Goal: Information Seeking & Learning: Check status

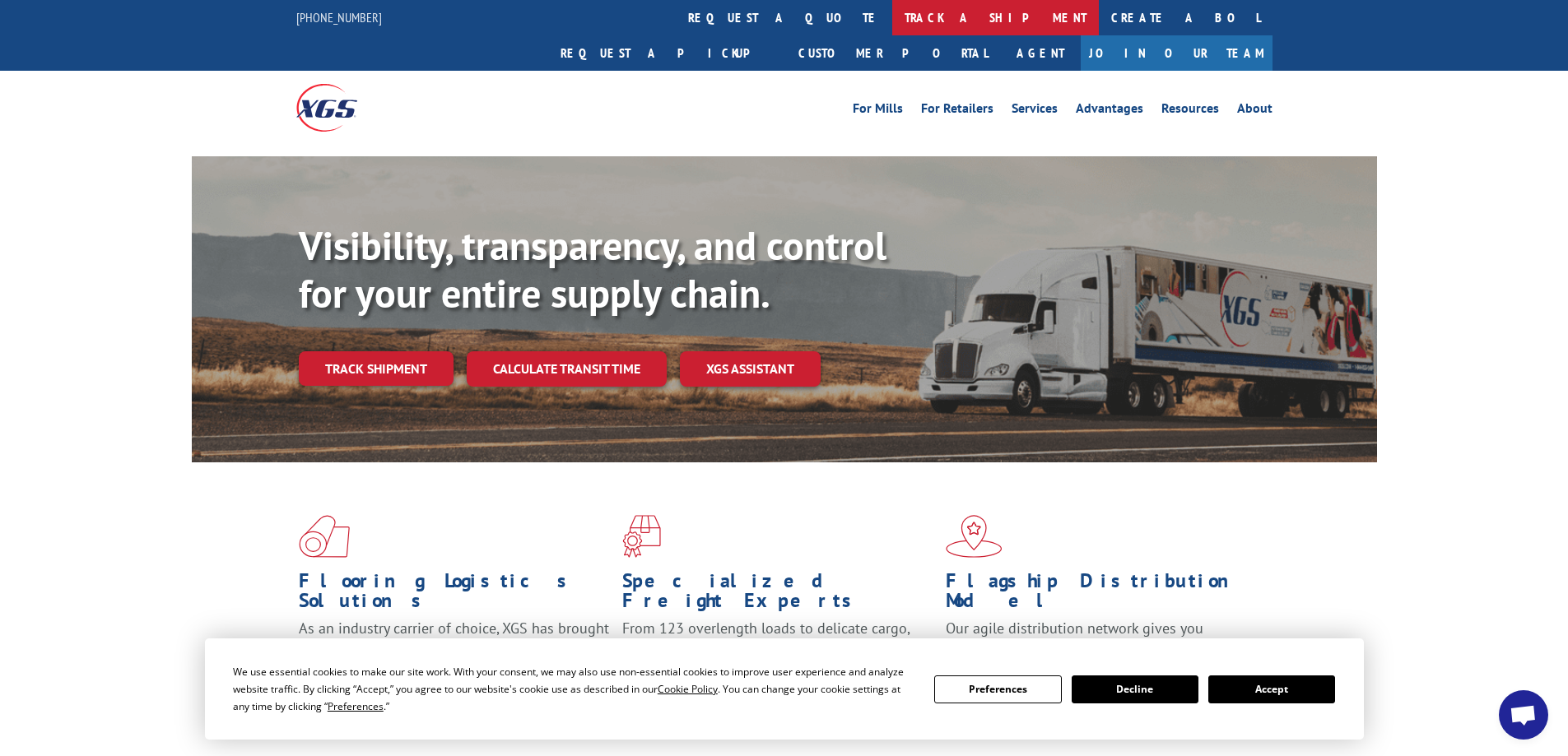
click at [892, 13] on link "track a shipment" at bounding box center [995, 18] width 207 height 35
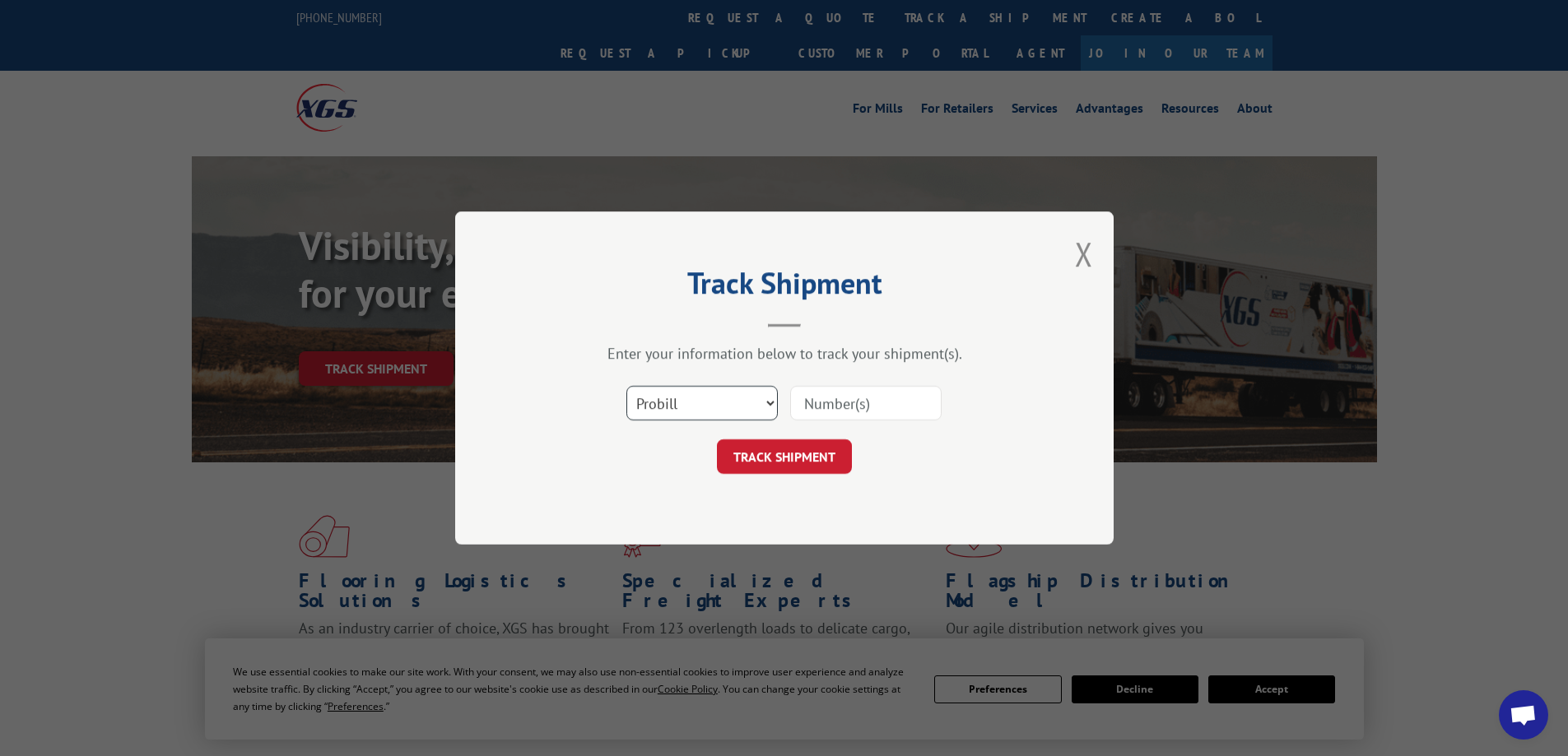
click at [683, 397] on select "Select category... Probill BOL PO" at bounding box center [702, 403] width 151 height 34
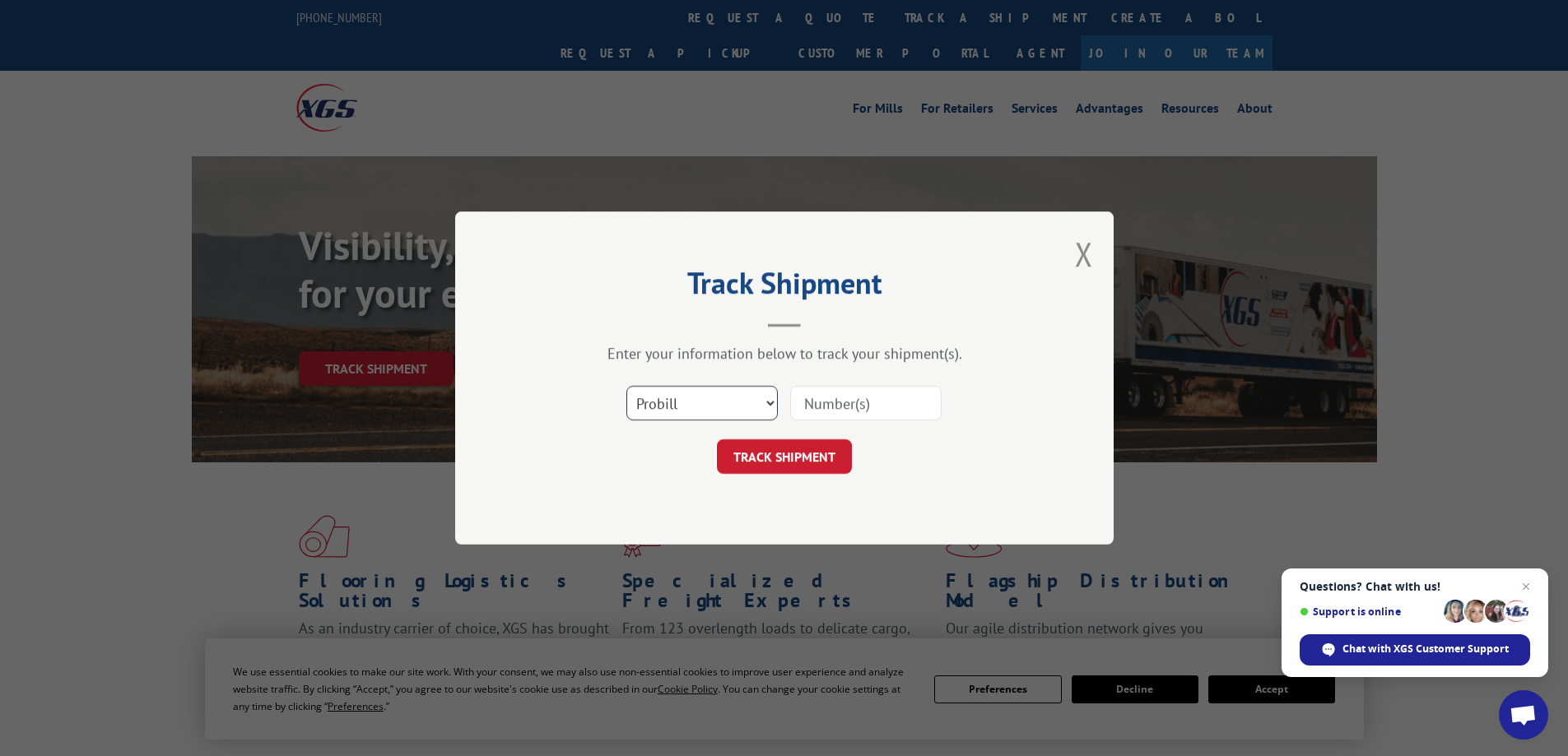
select select "bol"
click at [627, 386] on select "Select category... Probill BOL PO" at bounding box center [702, 403] width 151 height 34
click at [821, 405] on input at bounding box center [866, 403] width 151 height 34
paste input "5206957"
type input "5206957"
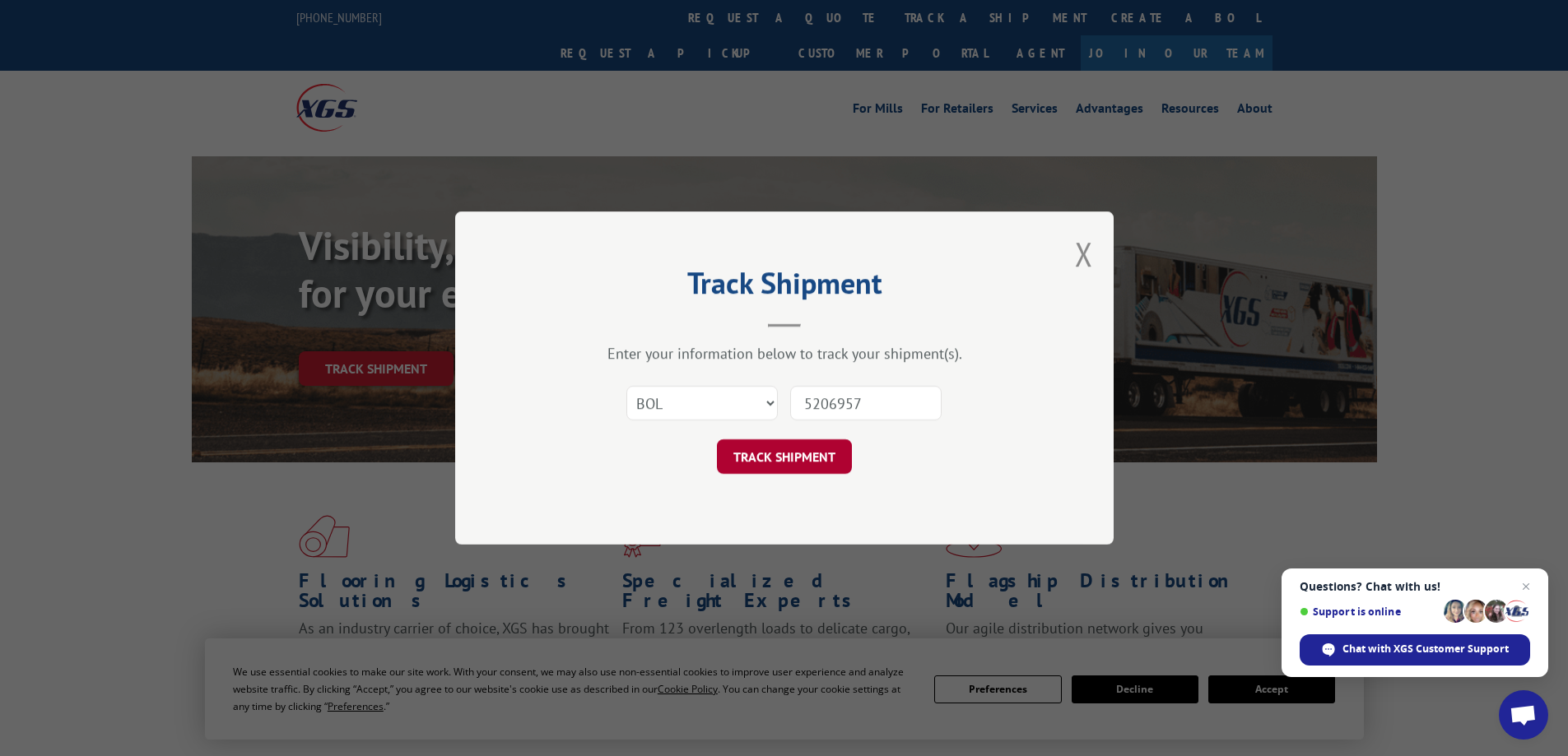
click at [799, 446] on button "TRACK SHIPMENT" at bounding box center [784, 456] width 135 height 34
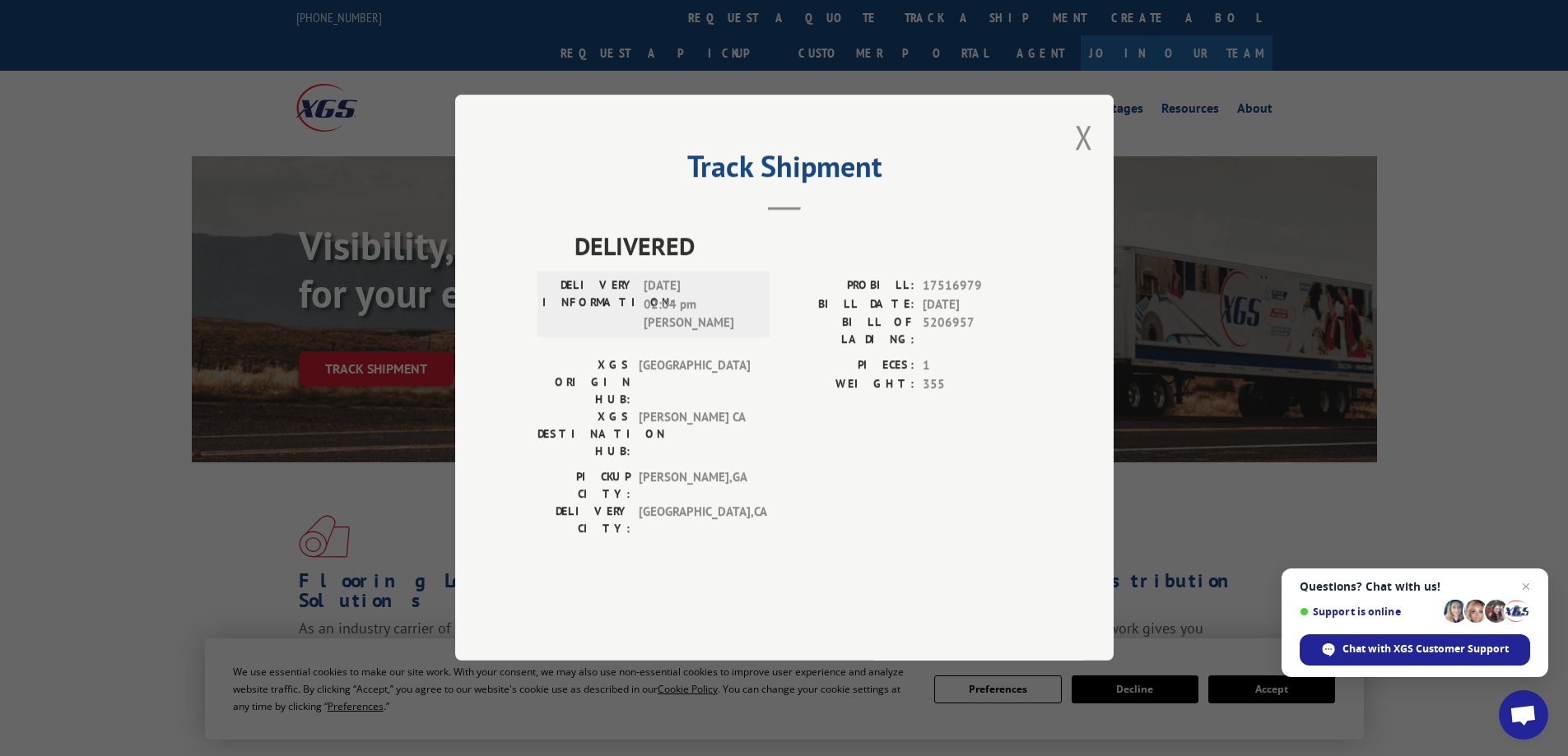
click at [1074, 185] on div "Track Shipment DELIVERED DELIVERY INFORMATION: [DATE] 02:04 pm [PERSON_NAME]: 1…" at bounding box center [784, 378] width 659 height 567
click at [1083, 159] on button "Close modal" at bounding box center [1084, 137] width 18 height 43
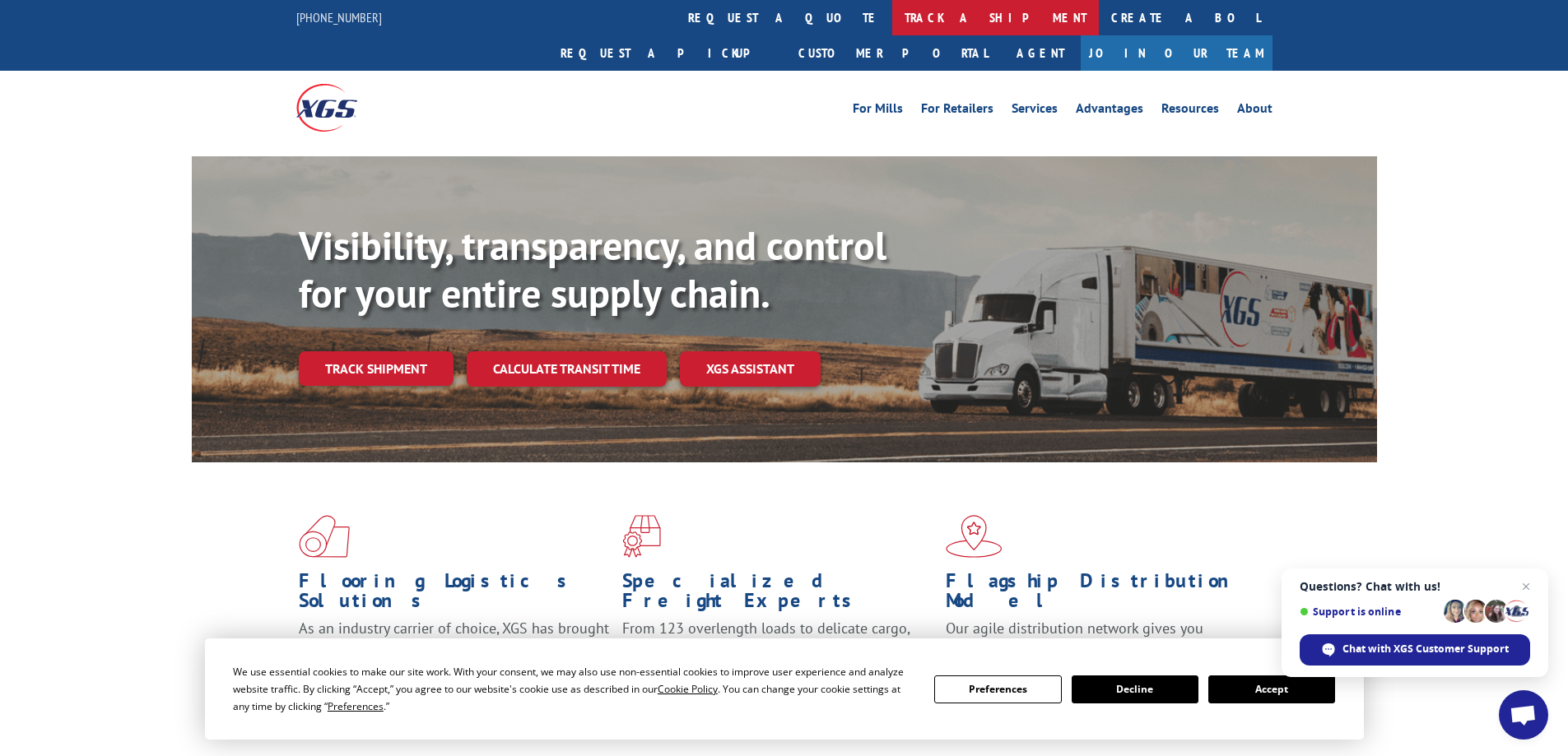
click at [892, 13] on link "track a shipment" at bounding box center [995, 18] width 207 height 35
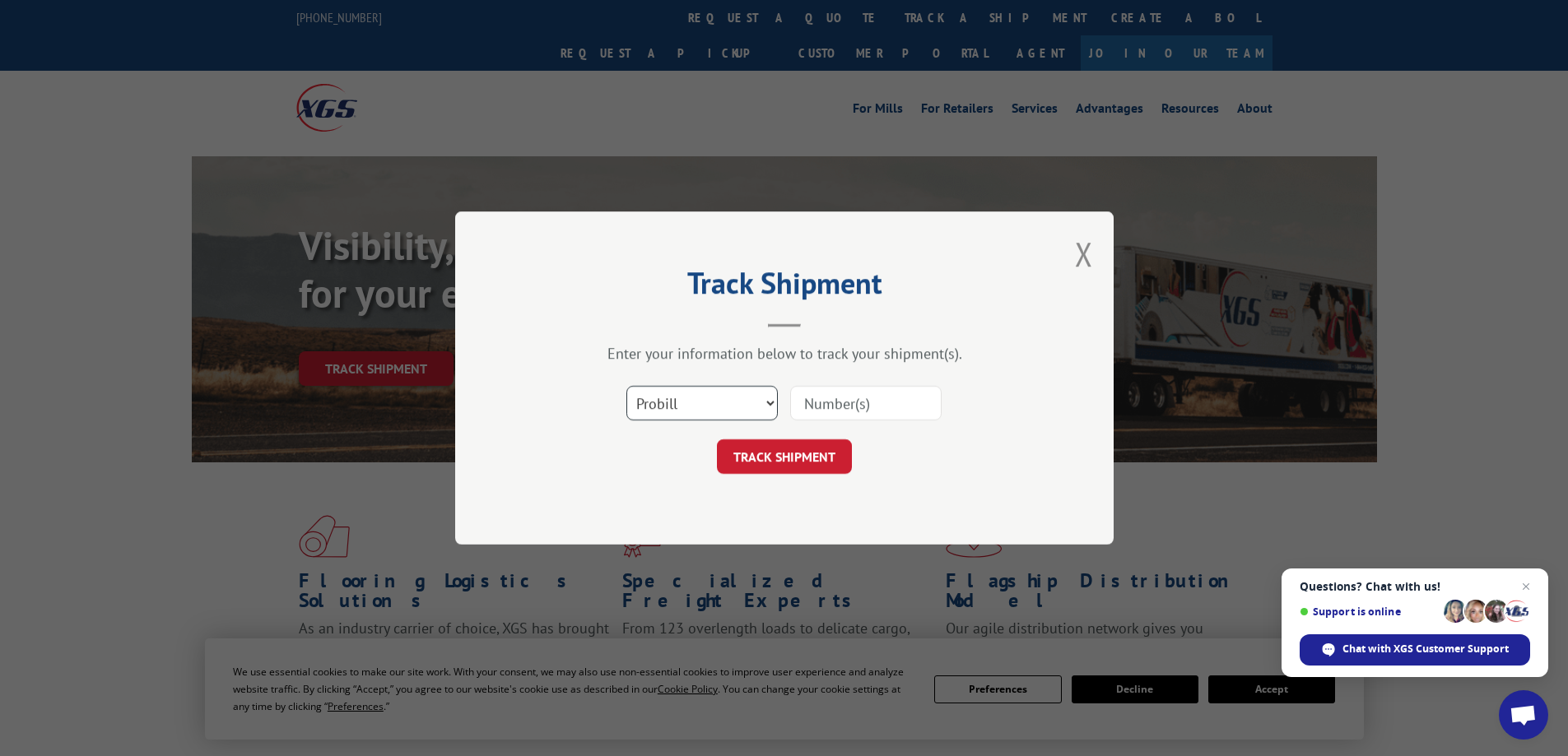
click at [688, 404] on select "Select category... Probill BOL PO" at bounding box center [702, 403] width 151 height 34
select select "bol"
click at [627, 386] on select "Select category... Probill BOL PO" at bounding box center [702, 403] width 151 height 34
click at [802, 397] on input at bounding box center [866, 403] width 151 height 34
paste input "5221308"
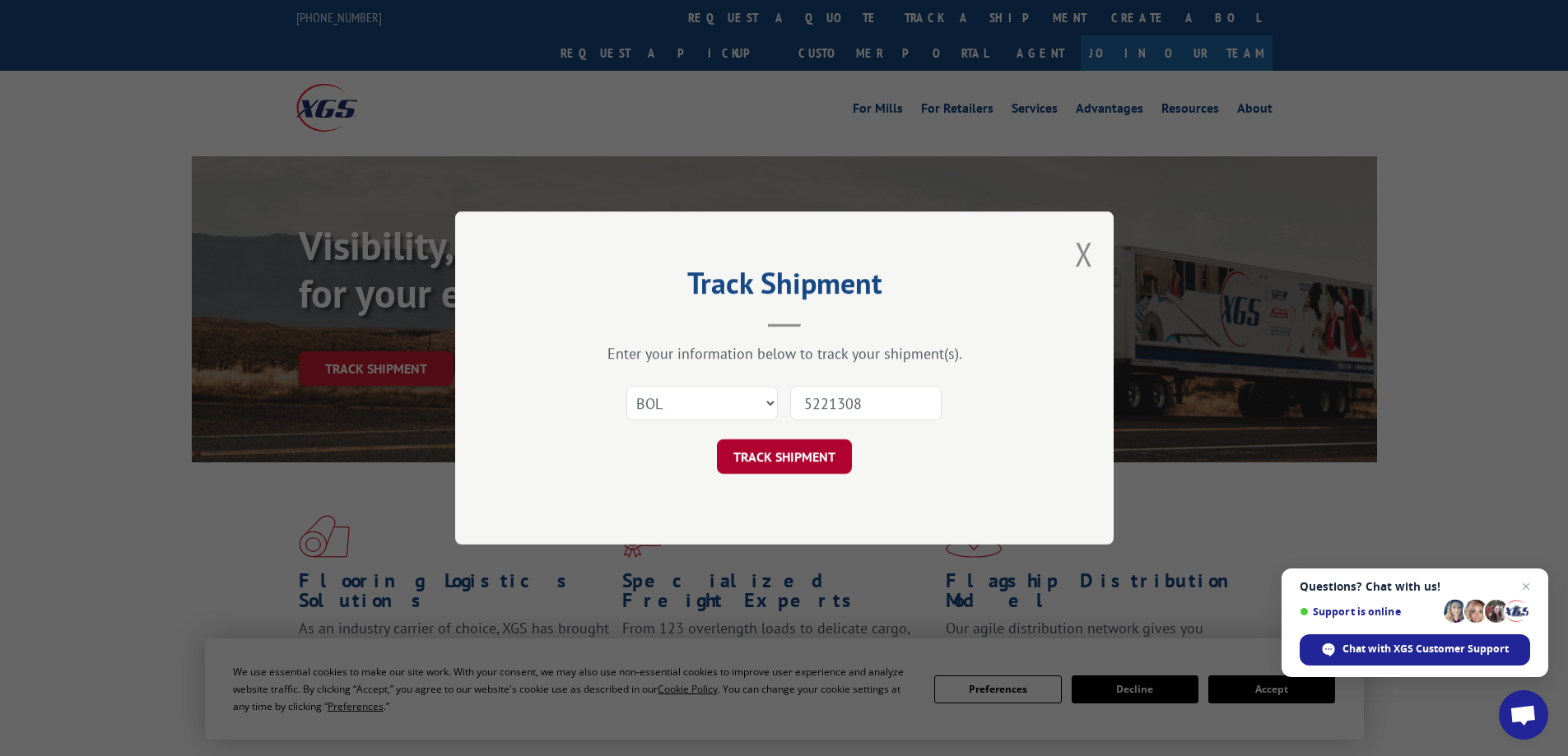
type input "5221308"
click at [823, 455] on button "TRACK SHIPMENT" at bounding box center [784, 456] width 135 height 34
